Goal: Navigation & Orientation: Go to known website

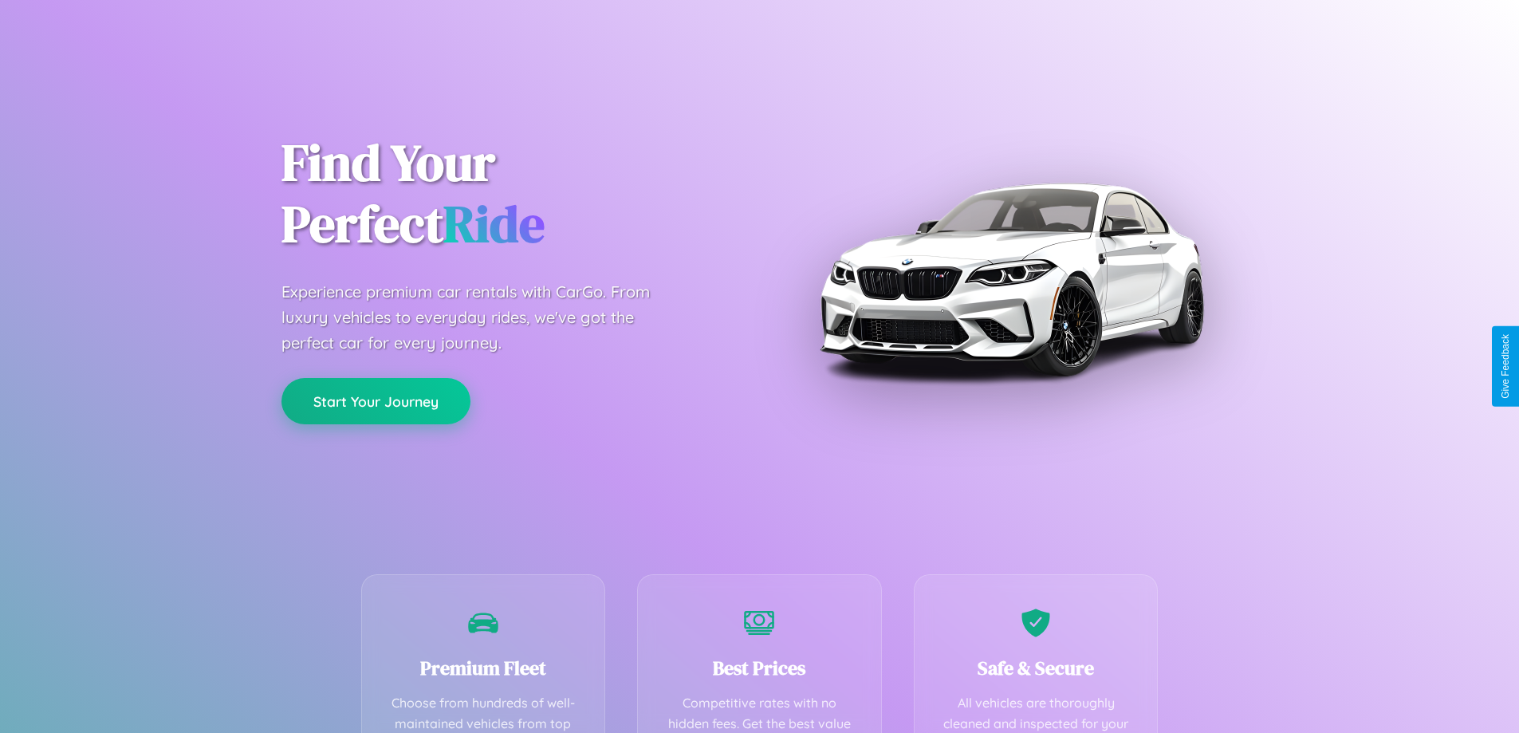
click at [376, 401] on button "Start Your Journey" at bounding box center [375, 401] width 189 height 46
click at [376, 400] on button "Start Your Journey" at bounding box center [375, 401] width 189 height 46
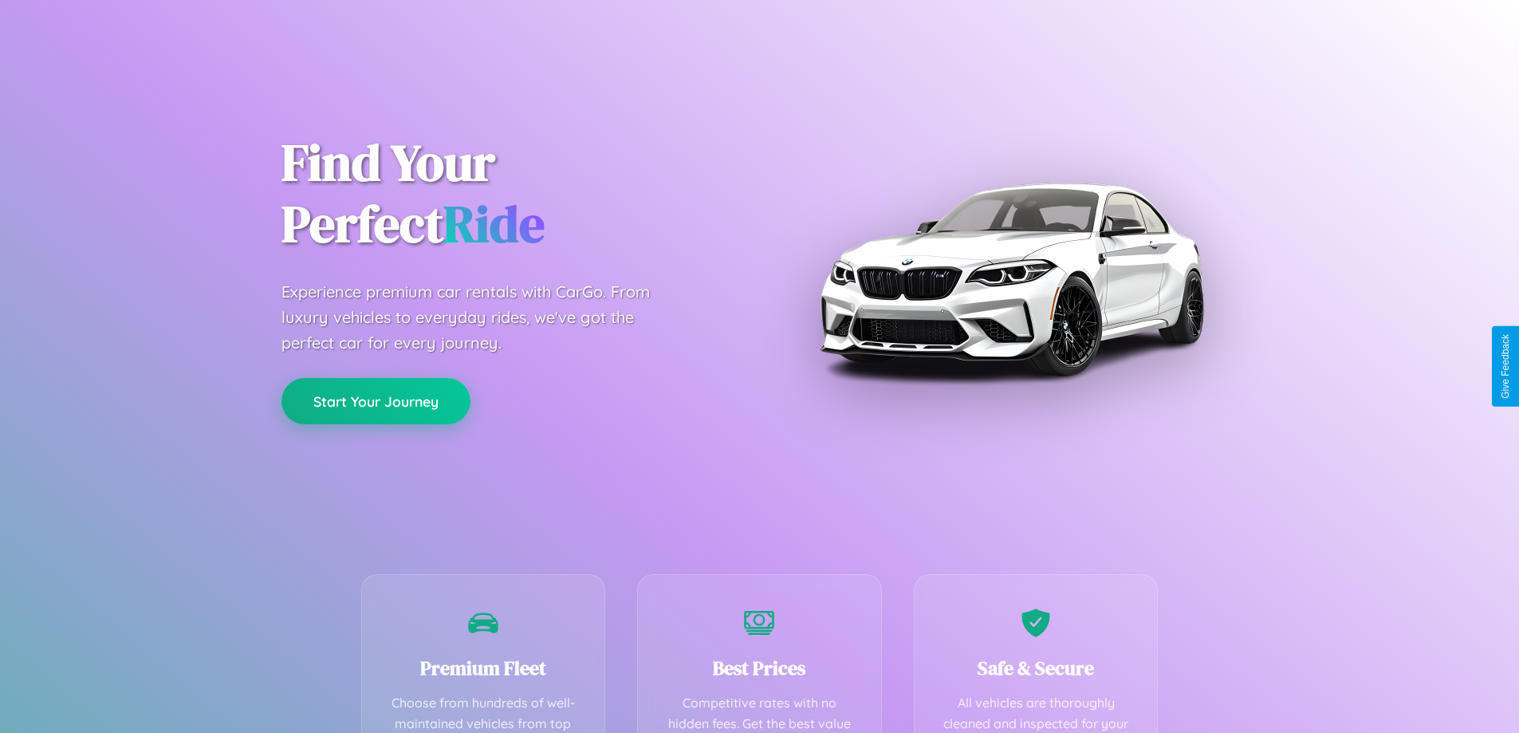
click at [376, 400] on button "Start Your Journey" at bounding box center [375, 401] width 189 height 46
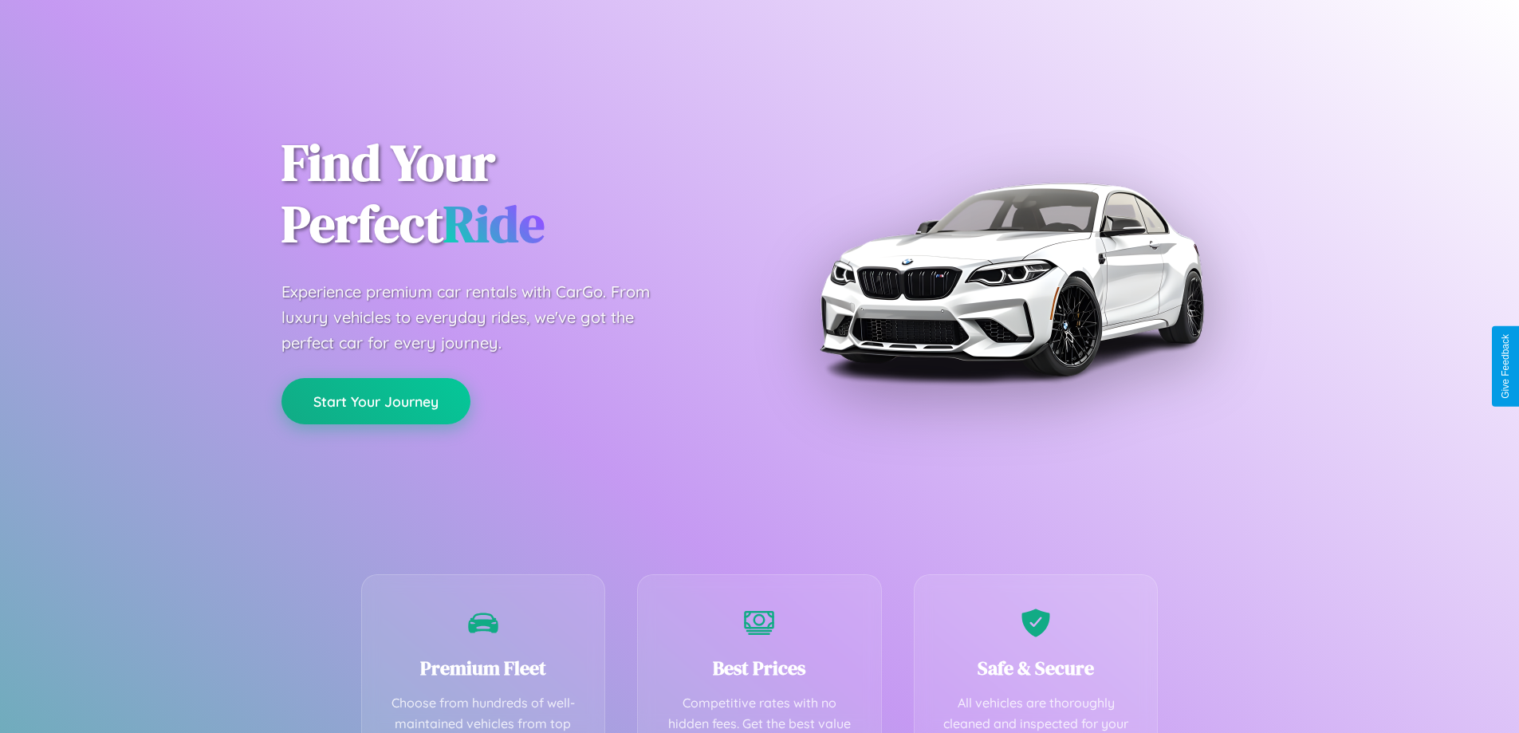
click at [376, 400] on button "Start Your Journey" at bounding box center [375, 401] width 189 height 46
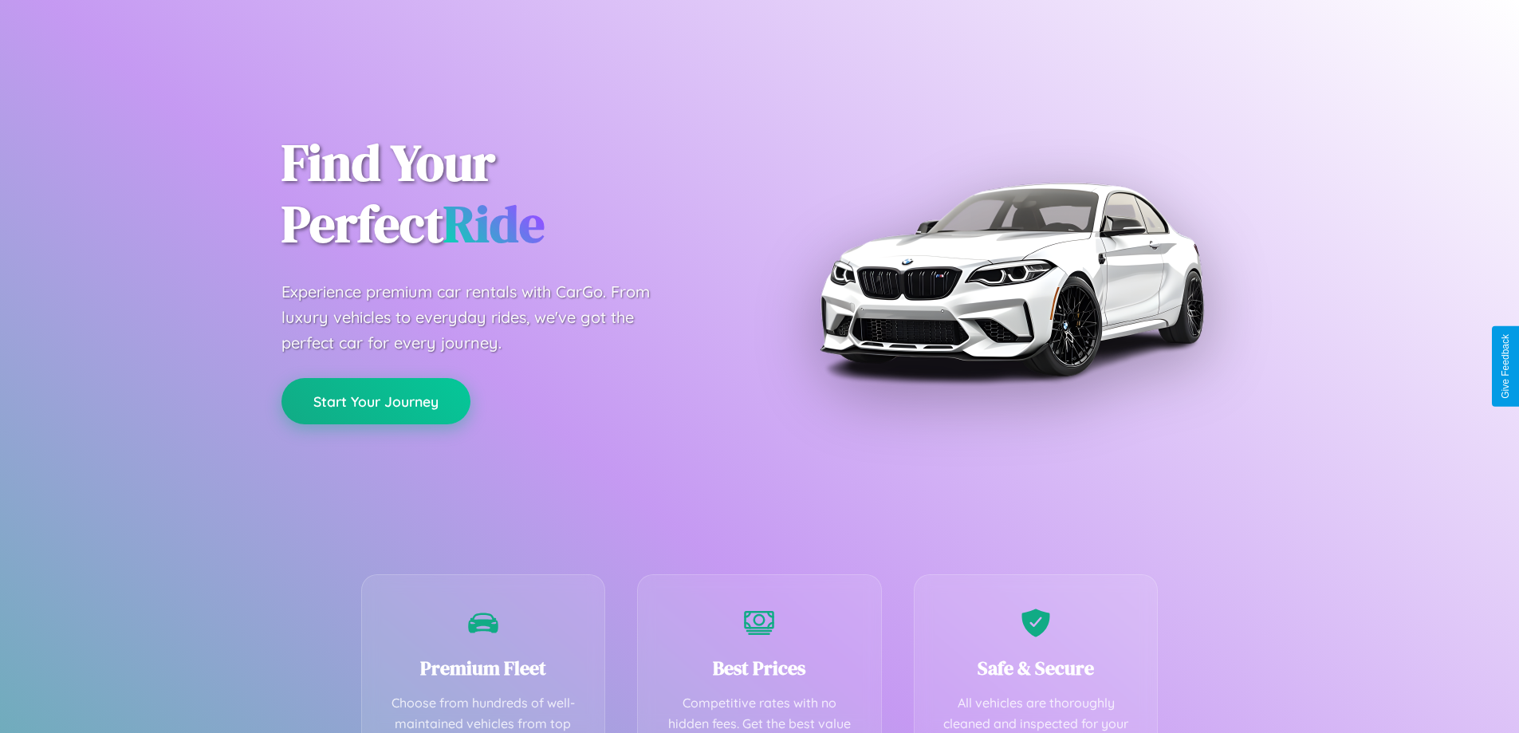
click at [376, 400] on button "Start Your Journey" at bounding box center [375, 401] width 189 height 46
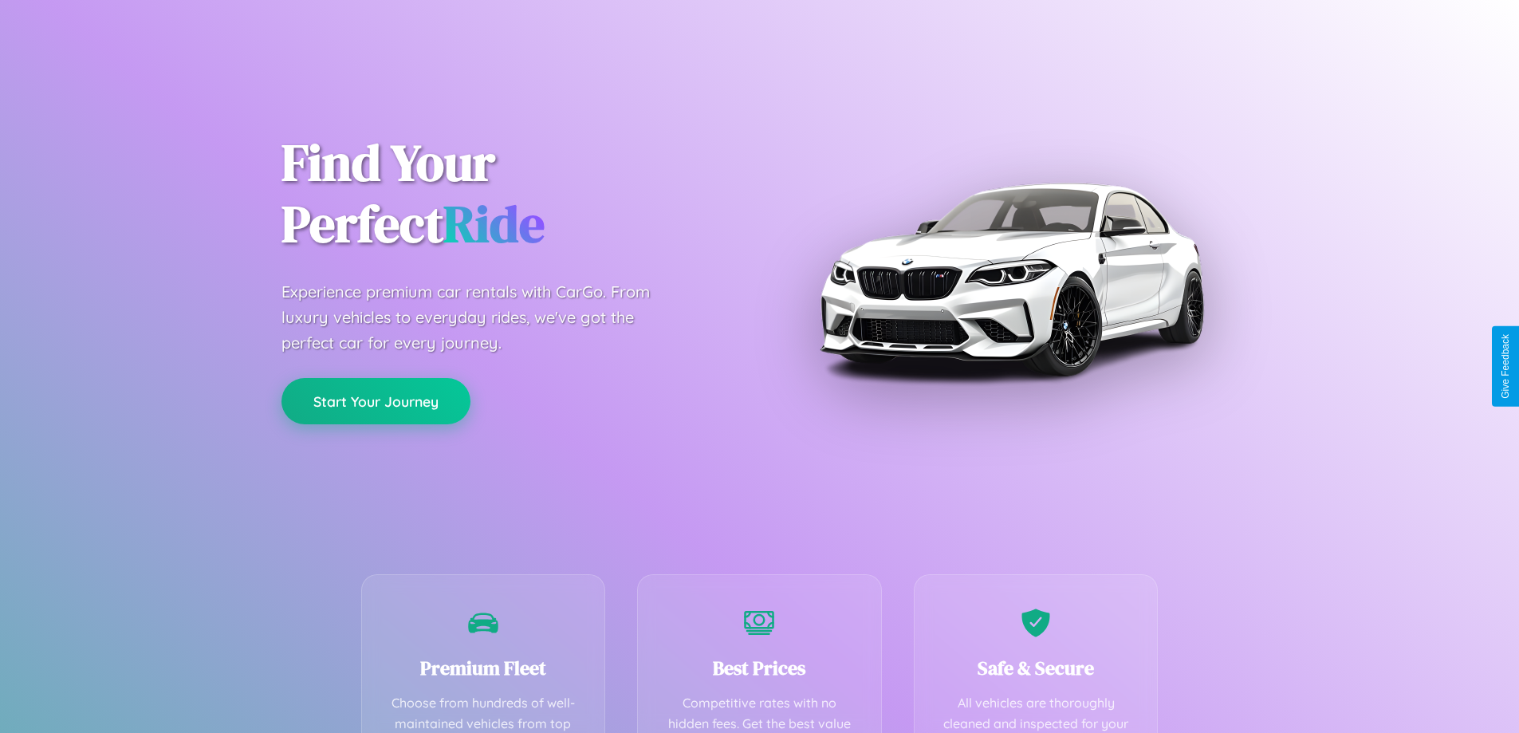
click at [376, 400] on button "Start Your Journey" at bounding box center [375, 401] width 189 height 46
